Goal: Navigation & Orientation: Find specific page/section

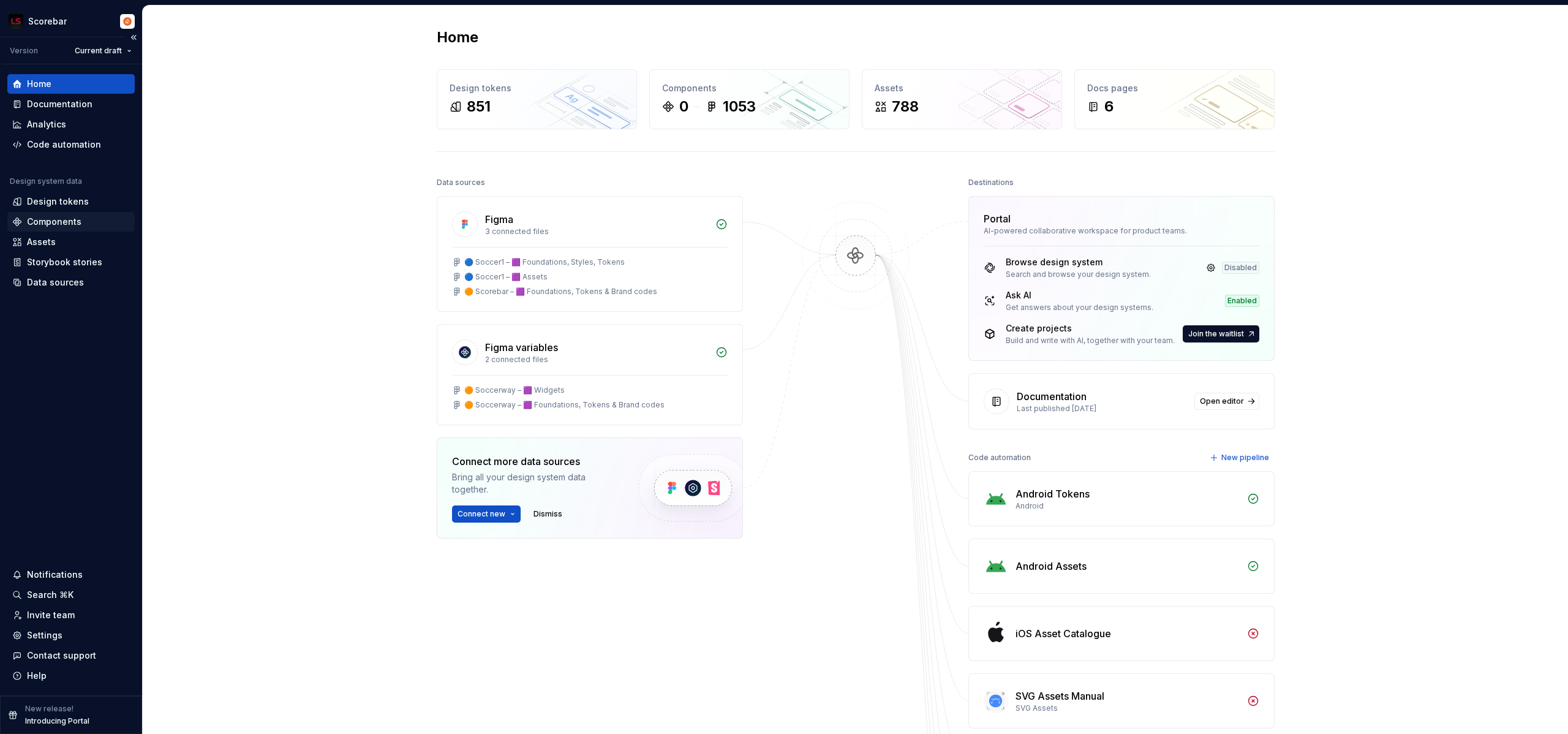
click at [62, 221] on div "Components" at bounding box center [54, 222] width 55 height 13
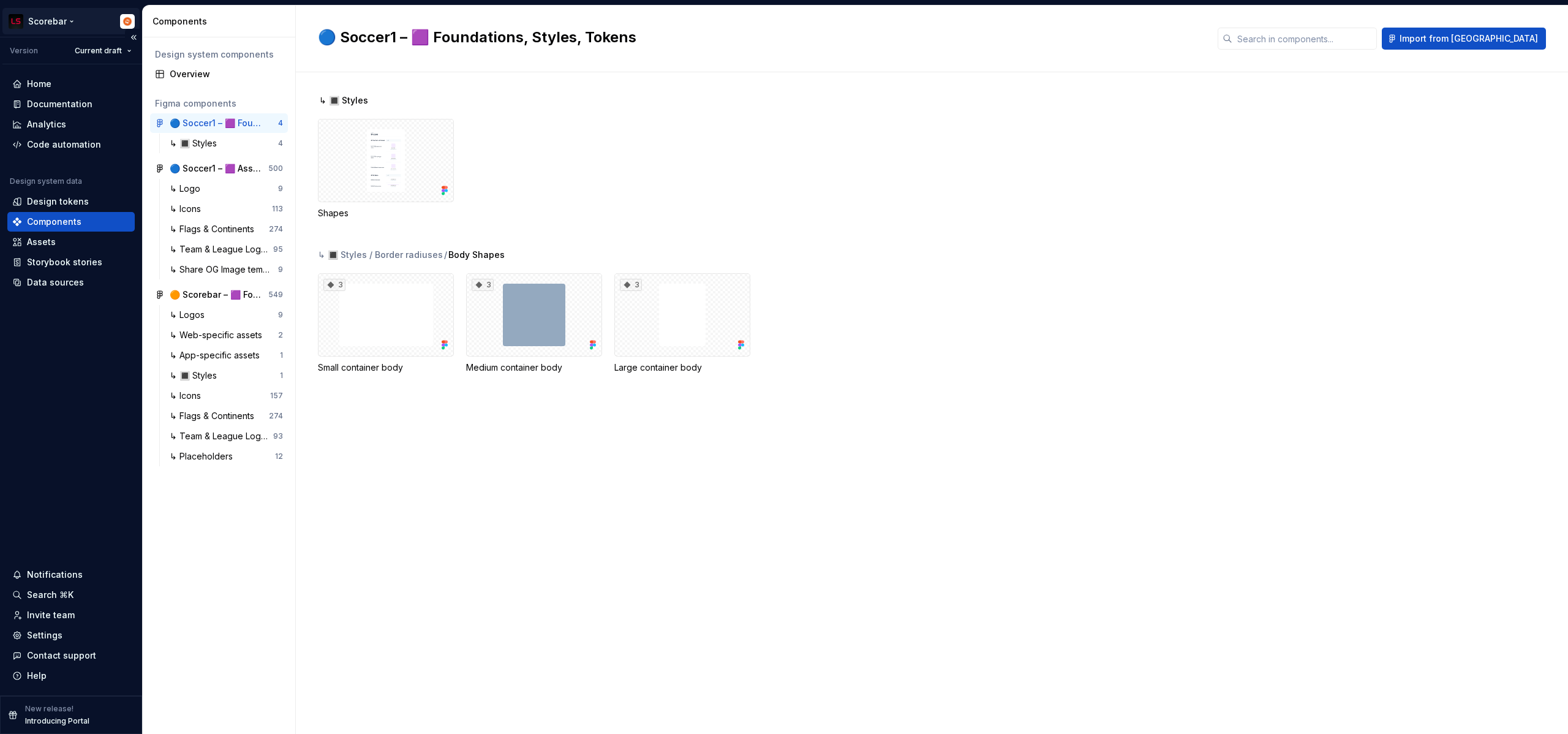
click at [63, 24] on html "Scorebar Version Current draft Home Documentation Analytics Code automation Des…" at bounding box center [784, 367] width 1568 height 734
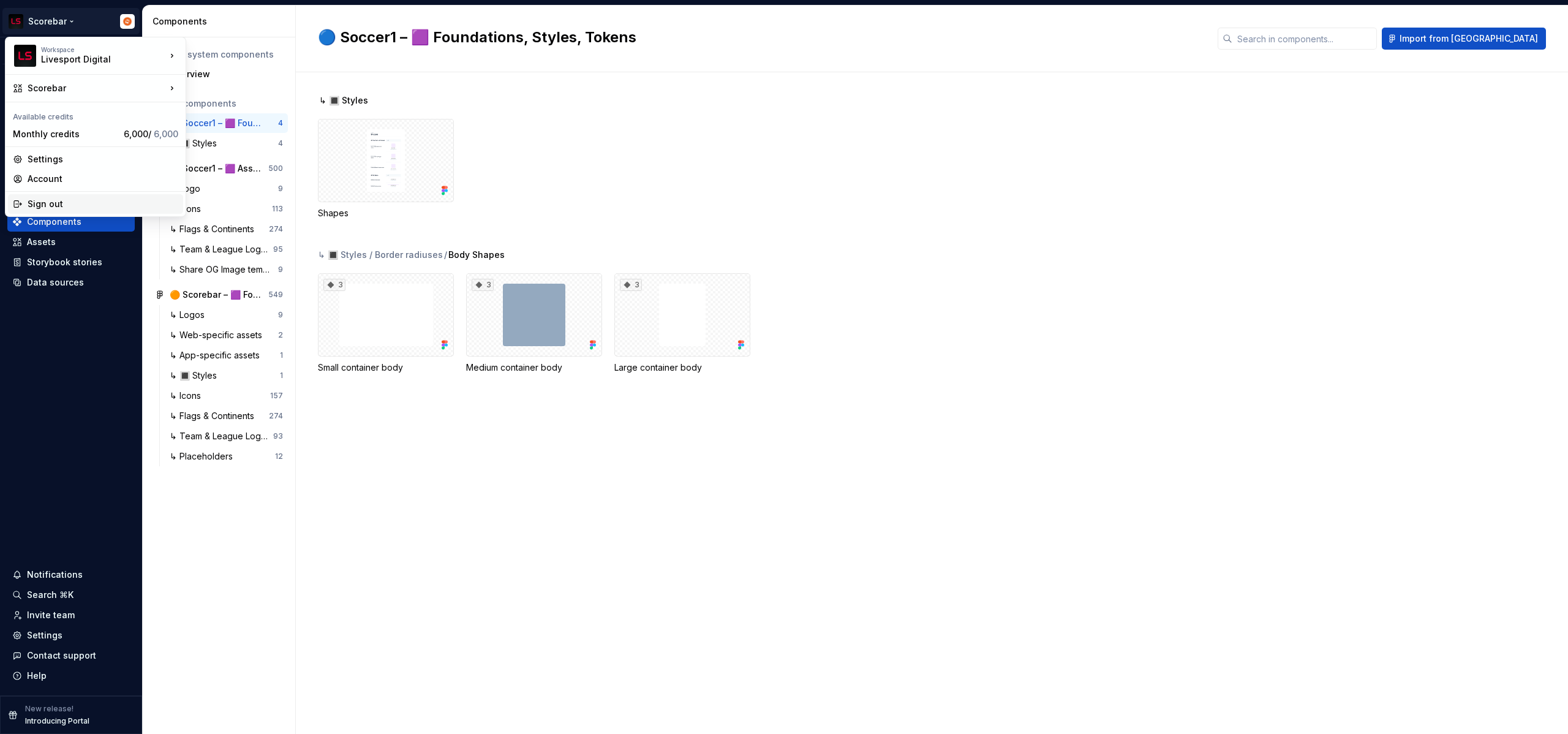
click at [53, 204] on div "Sign out" at bounding box center [102, 204] width 151 height 13
